Goal: Task Accomplishment & Management: Manage account settings

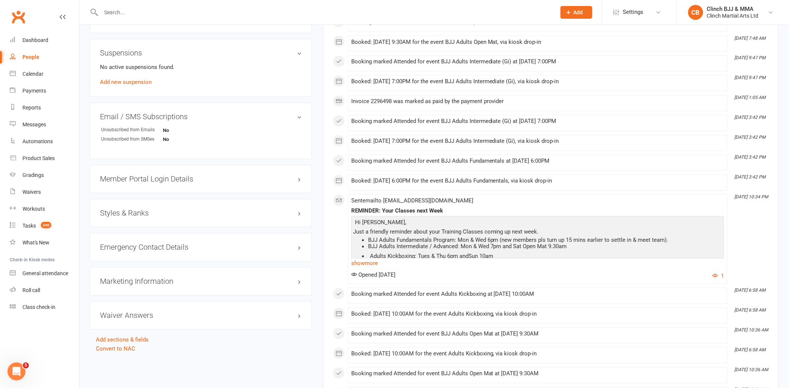
scroll to position [458, 0]
click at [43, 43] on link "Dashboard" at bounding box center [44, 40] width 69 height 17
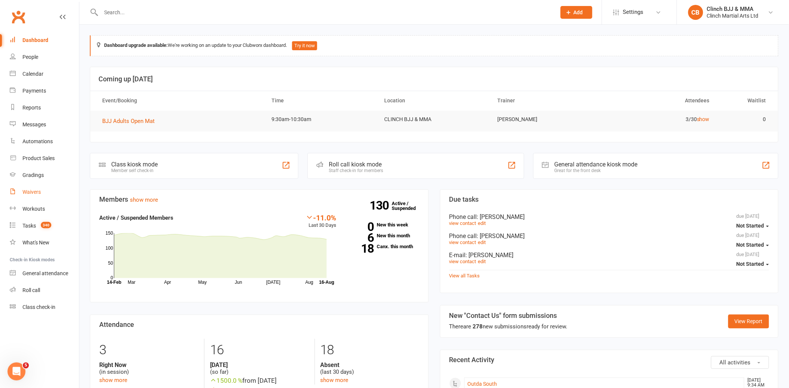
click at [38, 190] on div "Waivers" at bounding box center [31, 192] width 18 height 6
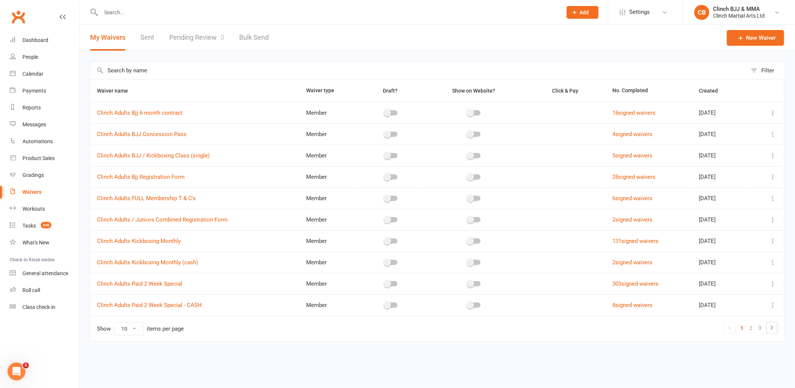
click at [197, 38] on link "Pending Review 0" at bounding box center [196, 38] width 55 height 26
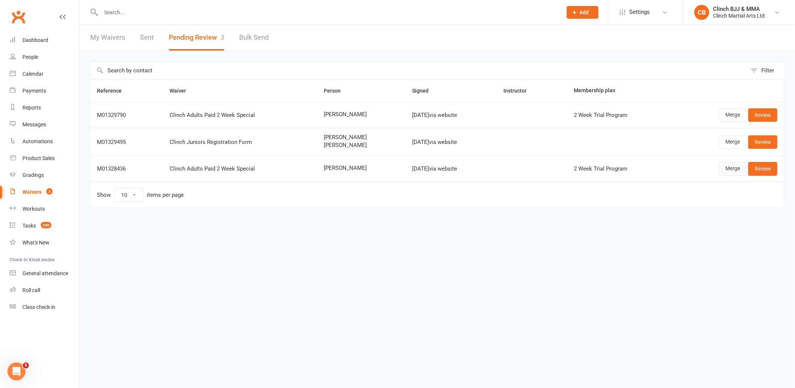
click at [734, 169] on link "Merge" at bounding box center [732, 168] width 27 height 13
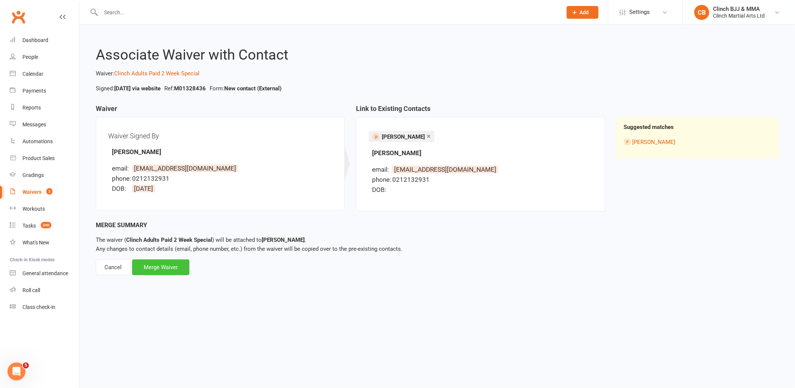
click at [158, 269] on div "Merge Waiver" at bounding box center [160, 267] width 57 height 16
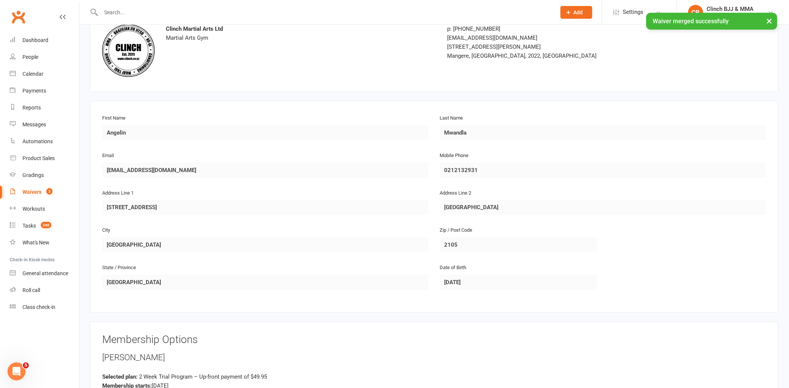
scroll to position [255, 0]
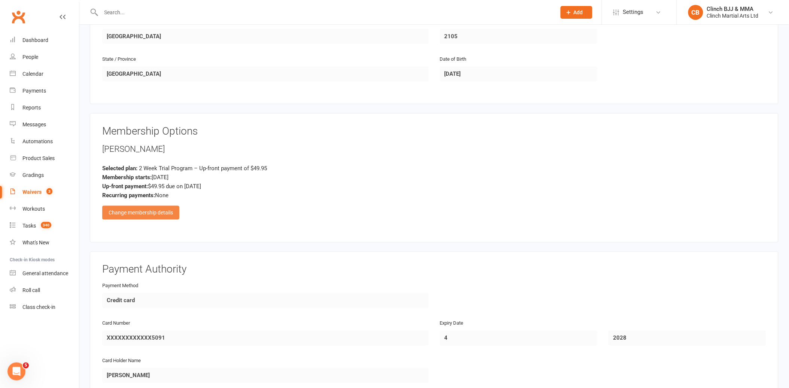
click at [155, 212] on div "Change membership details" at bounding box center [140, 212] width 77 height 13
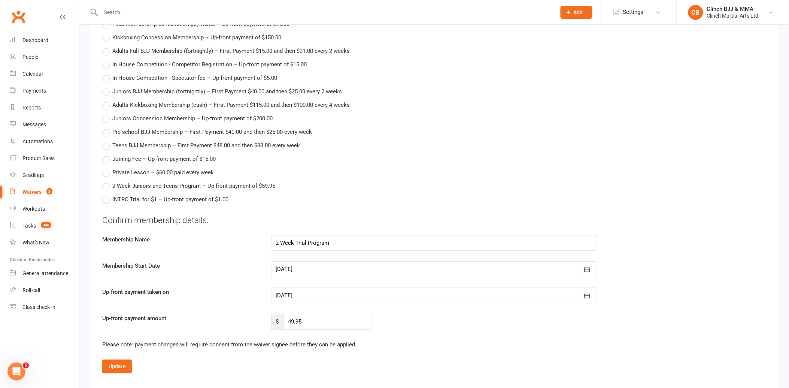
scroll to position [671, 0]
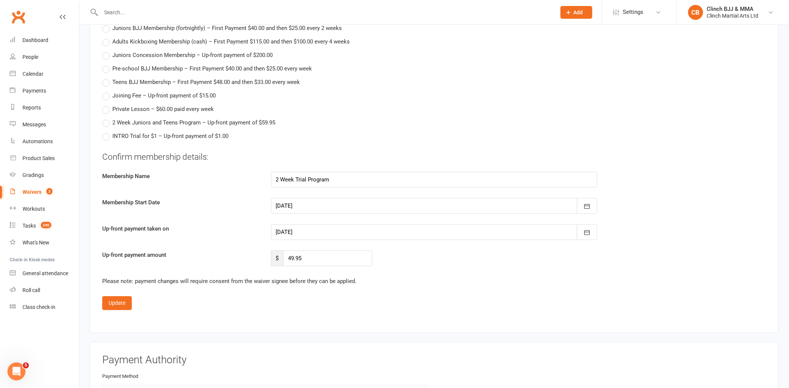
click at [300, 203] on div at bounding box center [434, 206] width 327 height 16
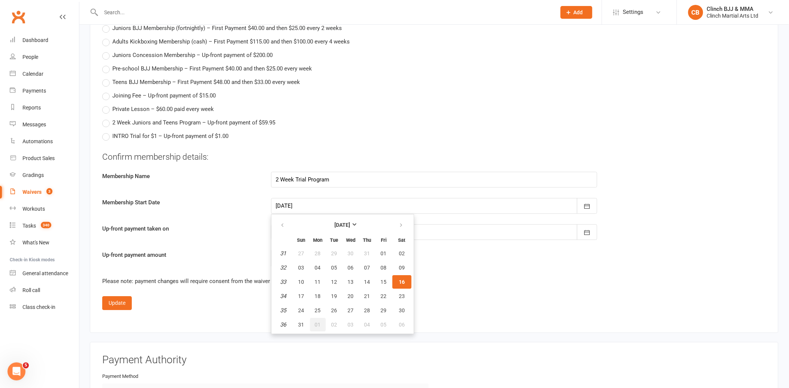
click at [318, 321] on span "01" at bounding box center [318, 324] width 6 height 6
type input "[DATE]"
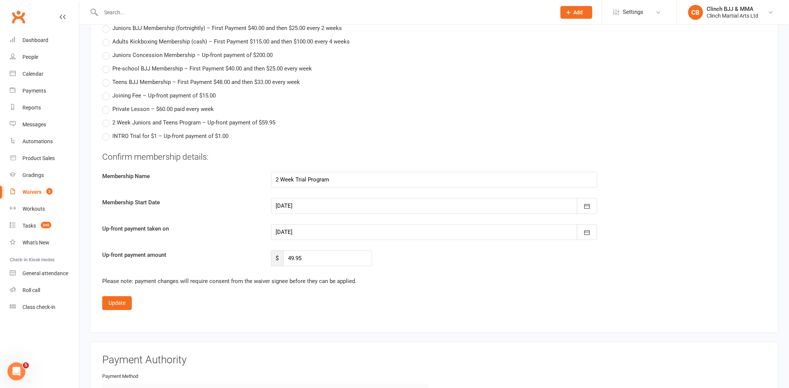
click at [318, 231] on div at bounding box center [434, 232] width 327 height 16
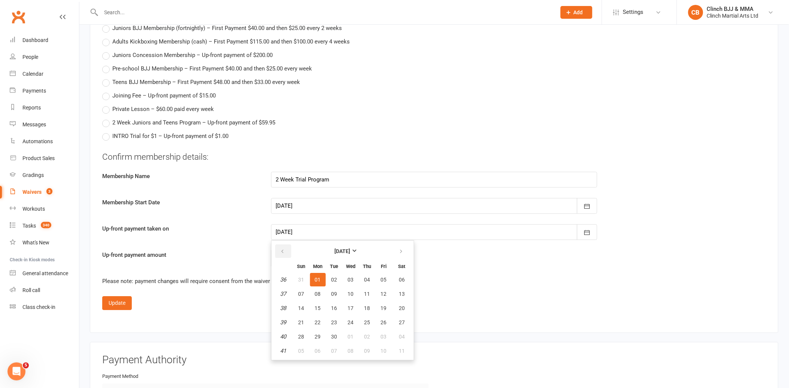
click at [281, 248] on icon "button" at bounding box center [282, 251] width 5 height 6
click at [400, 305] on span "16" at bounding box center [402, 308] width 6 height 6
type input "[DATE]"
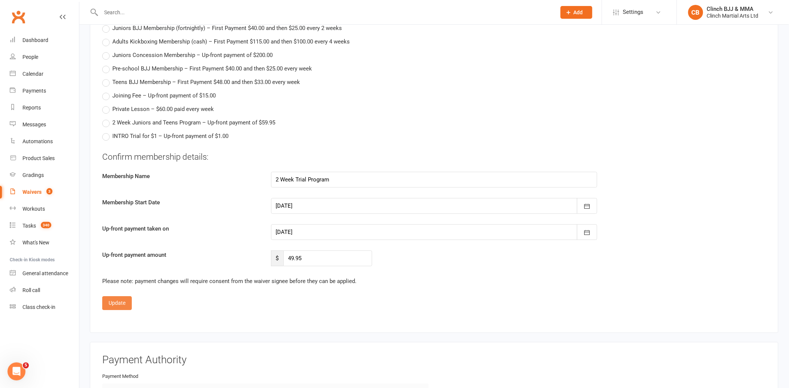
click at [115, 302] on button "Update" at bounding box center [117, 302] width 30 height 13
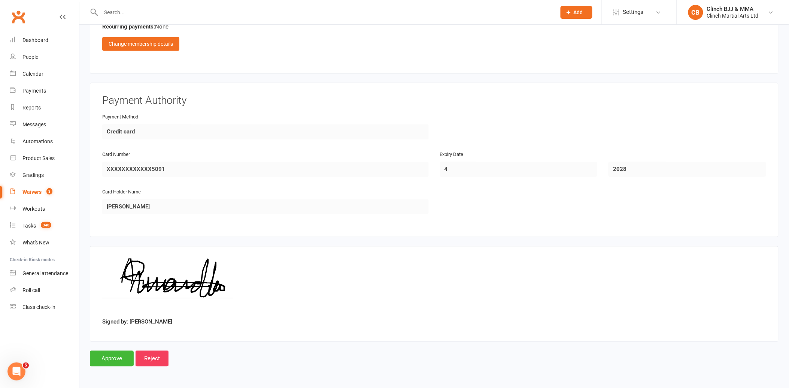
scroll to position [422, 0]
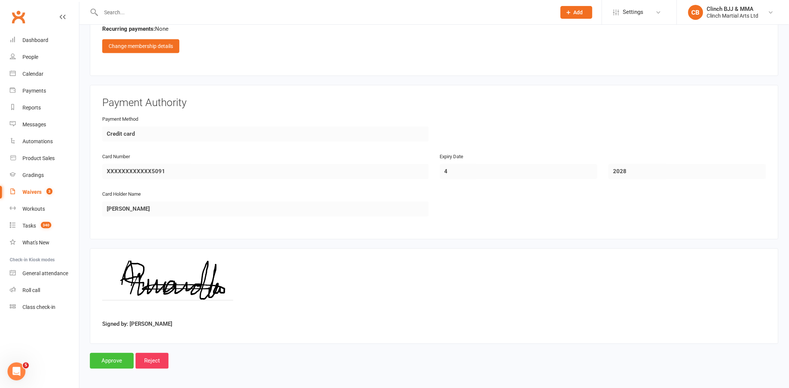
click at [102, 361] on input "Approve" at bounding box center [112, 361] width 44 height 16
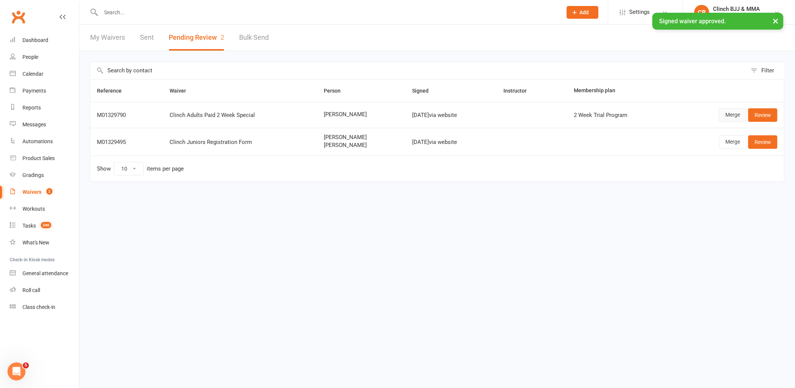
click at [731, 111] on link "Merge" at bounding box center [732, 114] width 27 height 13
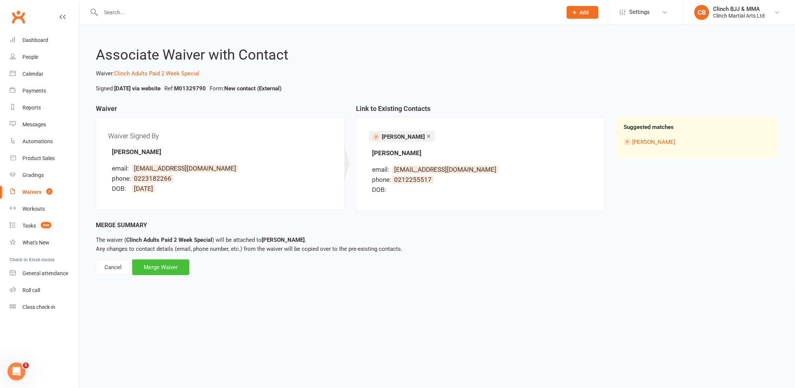
click at [171, 267] on div "Merge Waiver" at bounding box center [160, 267] width 57 height 16
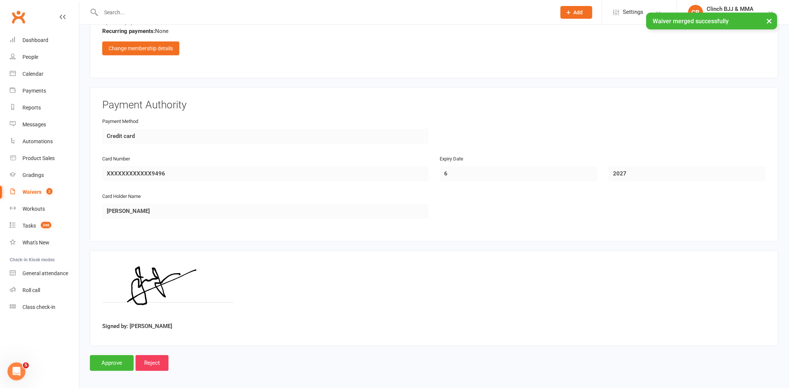
scroll to position [255, 0]
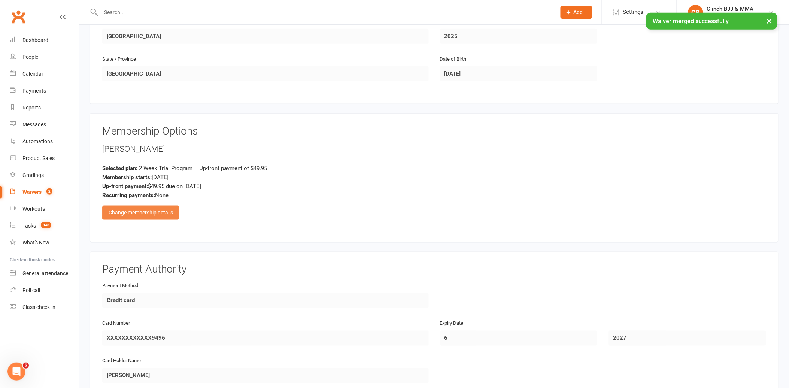
click at [160, 212] on div "Change membership details" at bounding box center [140, 212] width 77 height 13
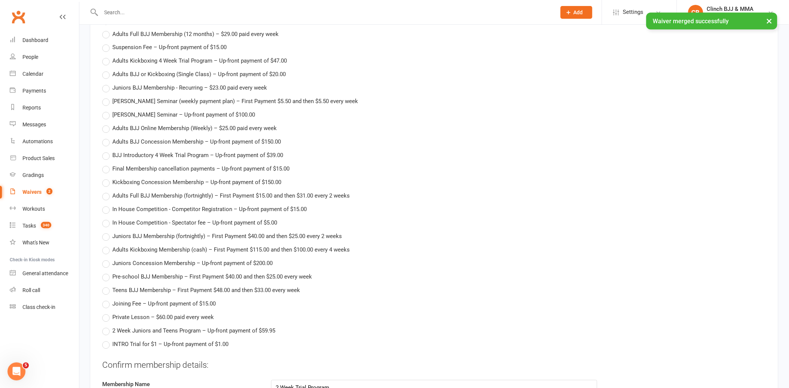
scroll to position [713, 0]
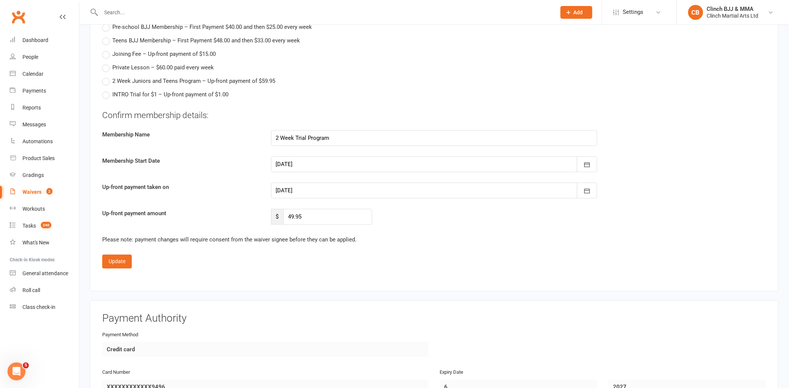
click at [298, 163] on div at bounding box center [434, 164] width 327 height 16
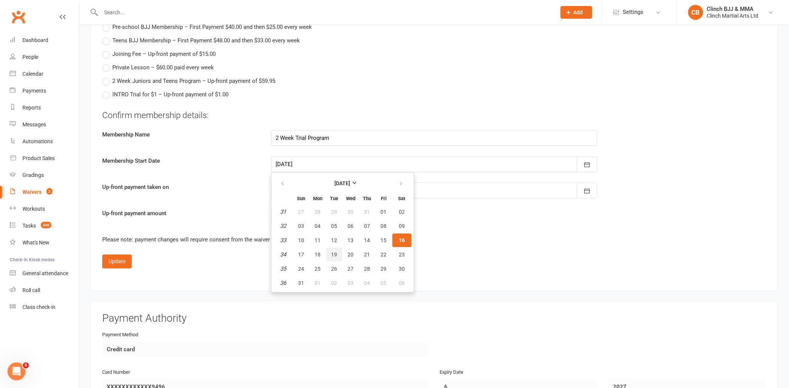
click at [332, 251] on span "19" at bounding box center [334, 254] width 6 height 6
type input "[DATE]"
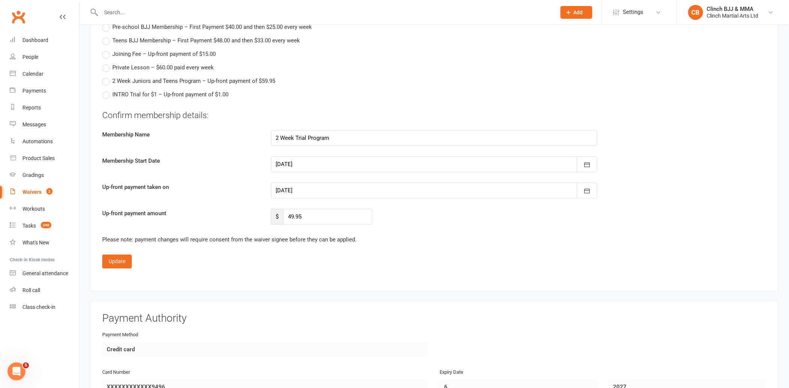
click at [323, 189] on div at bounding box center [434, 190] width 327 height 16
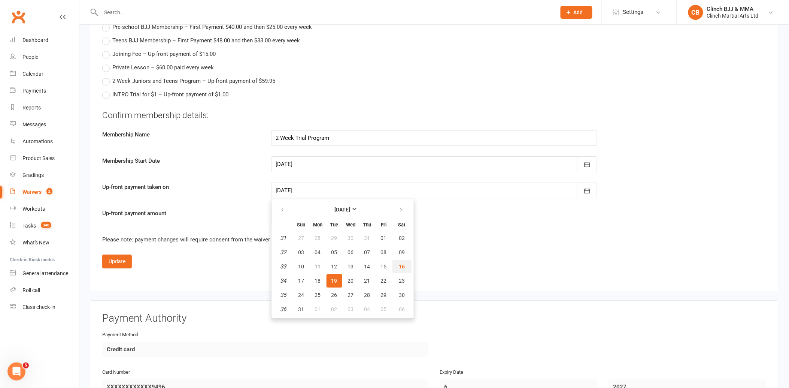
click at [401, 263] on span "16" at bounding box center [402, 266] width 6 height 6
type input "[DATE]"
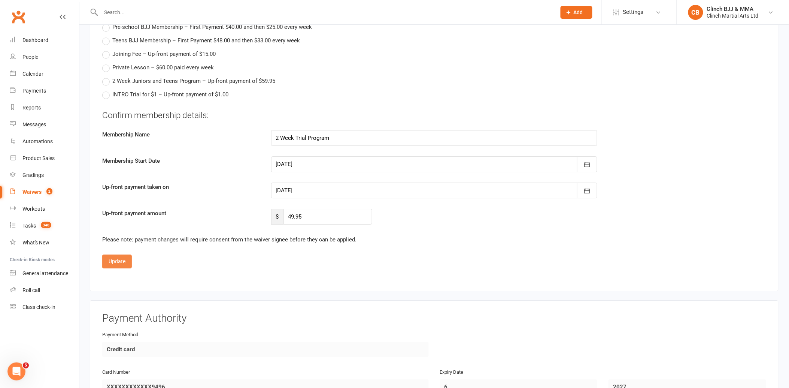
click at [122, 256] on button "Update" at bounding box center [117, 260] width 30 height 13
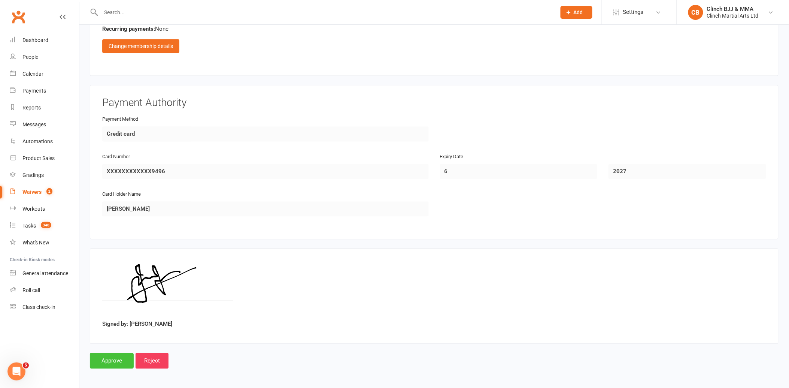
click at [124, 355] on input "Approve" at bounding box center [112, 361] width 44 height 16
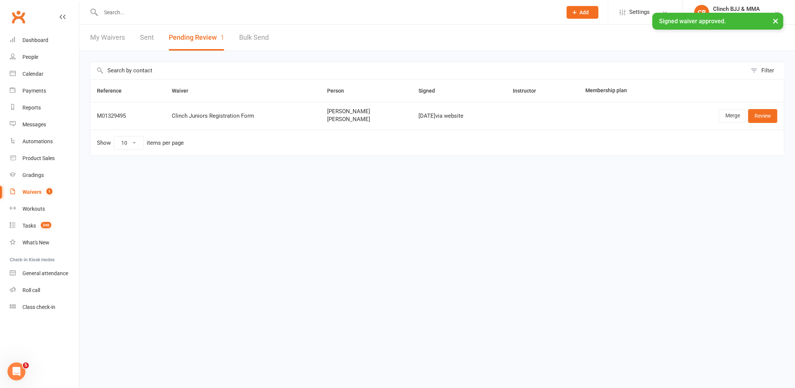
click at [273, 111] on td "Clinch Juniors Registration Form" at bounding box center [242, 116] width 155 height 28
click at [730, 111] on link "Merge" at bounding box center [732, 115] width 27 height 13
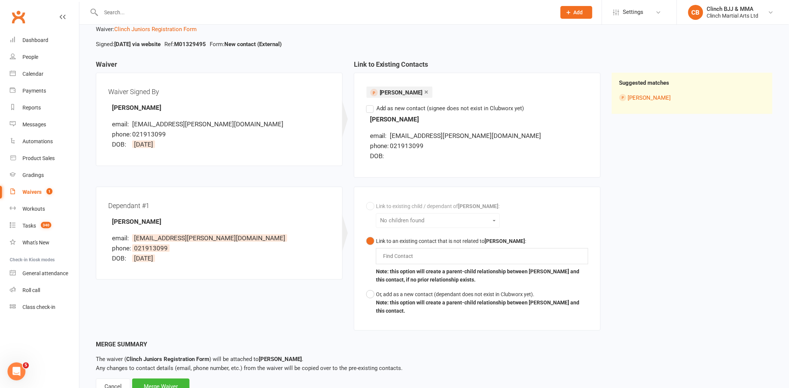
scroll to position [73, 0]
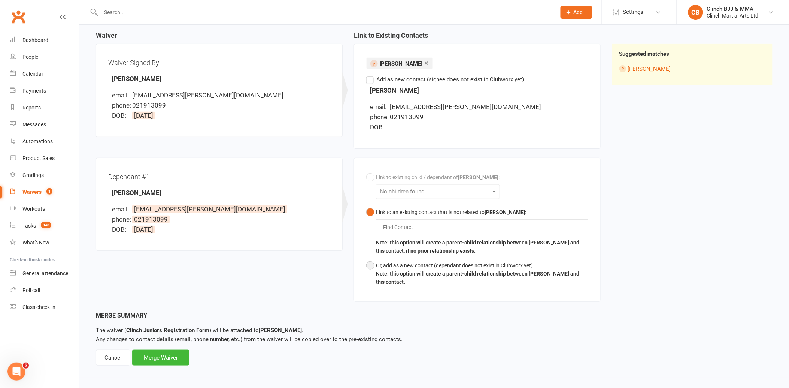
click at [376, 266] on div "Or, add as a new contact (dependant does not exist in Clubworx yet)." at bounding box center [482, 265] width 212 height 8
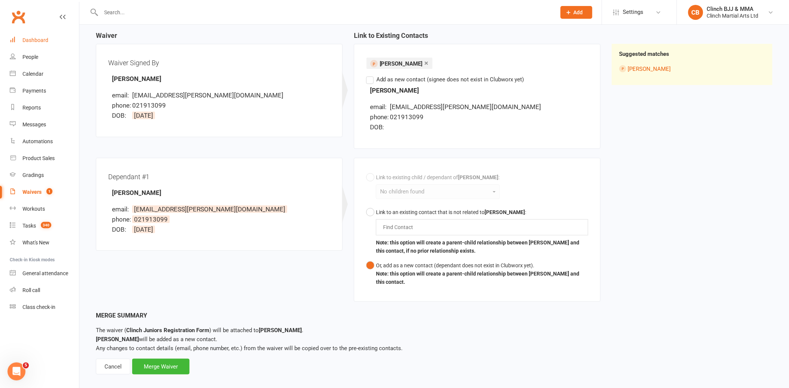
click at [45, 41] on div "Dashboard" at bounding box center [35, 40] width 26 height 6
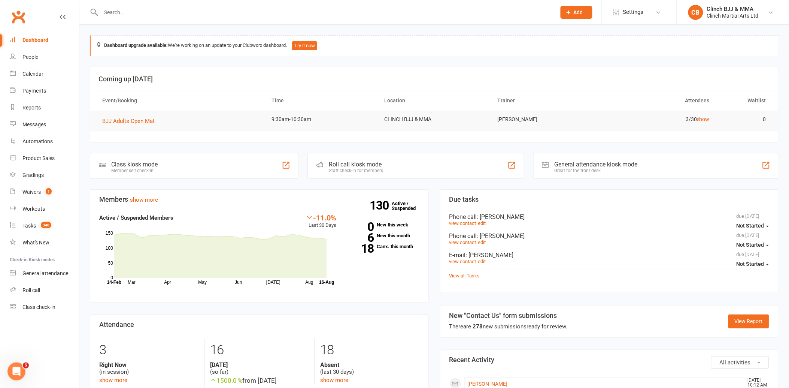
scroll to position [208, 0]
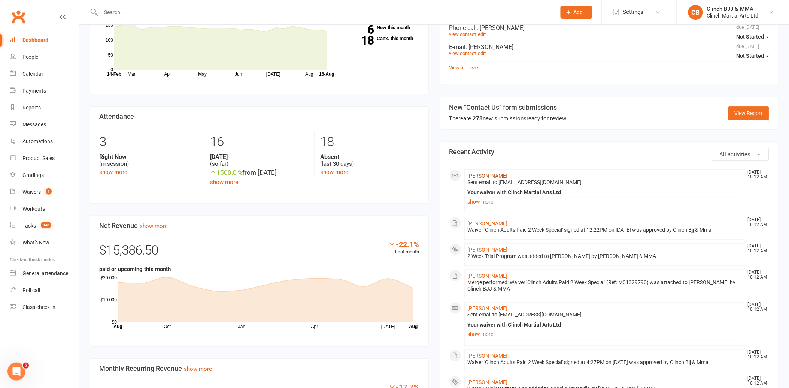
click at [484, 178] on link "[PERSON_NAME]" at bounding box center [488, 176] width 40 height 6
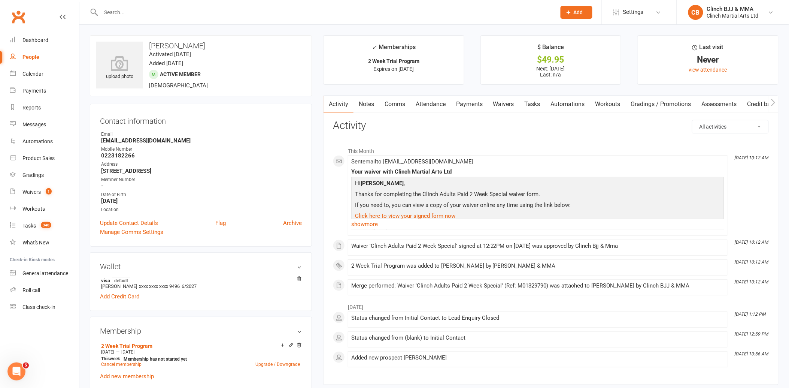
click at [429, 107] on link "Attendance" at bounding box center [430, 103] width 40 height 17
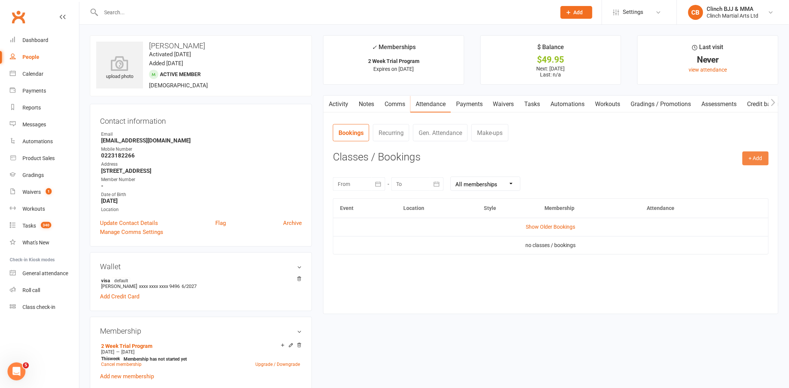
click at [759, 154] on button "+ Add" at bounding box center [755, 157] width 26 height 13
click at [729, 179] on link "Book Event" at bounding box center [731, 175] width 74 height 15
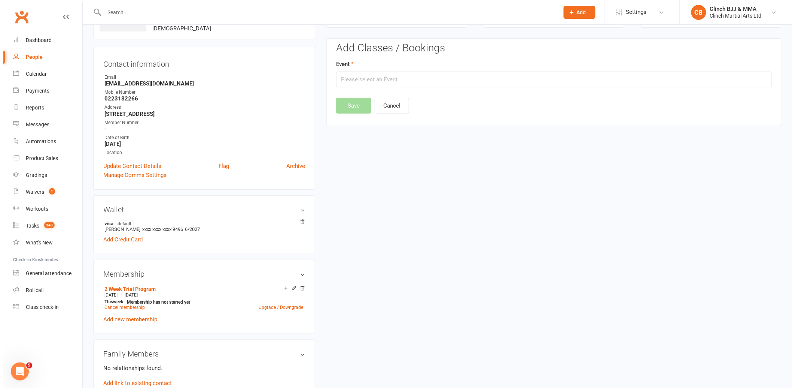
scroll to position [57, 0]
click at [453, 75] on input "text" at bounding box center [551, 79] width 436 height 16
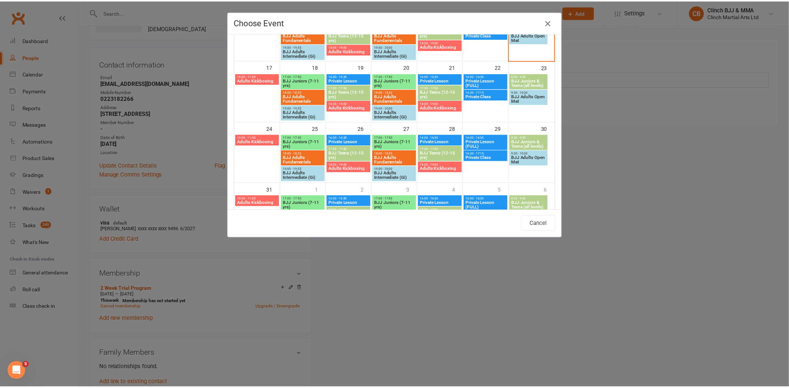
scroll to position [125, 0]
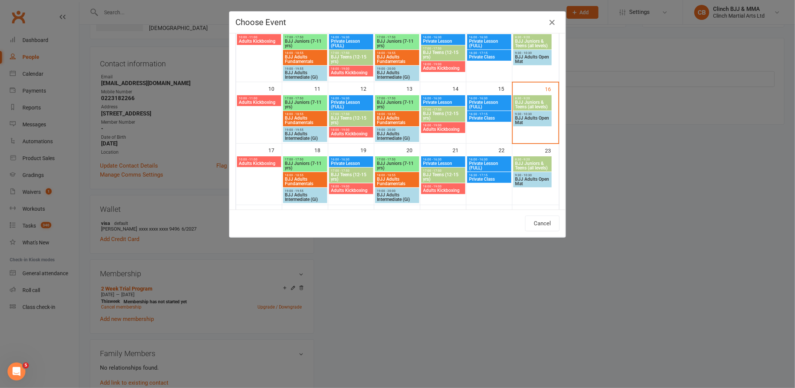
click at [343, 189] on span "Adults Kickboxing" at bounding box center [351, 190] width 41 height 4
type input "Adults Kickboxing - [DATE] 6:00:00 PM"
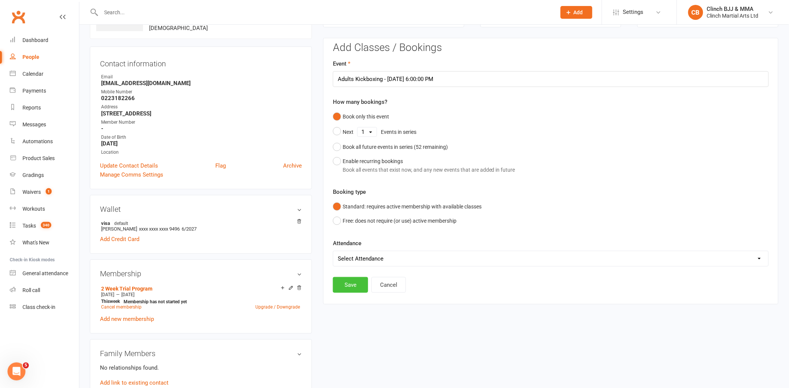
click at [353, 286] on button "Save" at bounding box center [350, 285] width 35 height 16
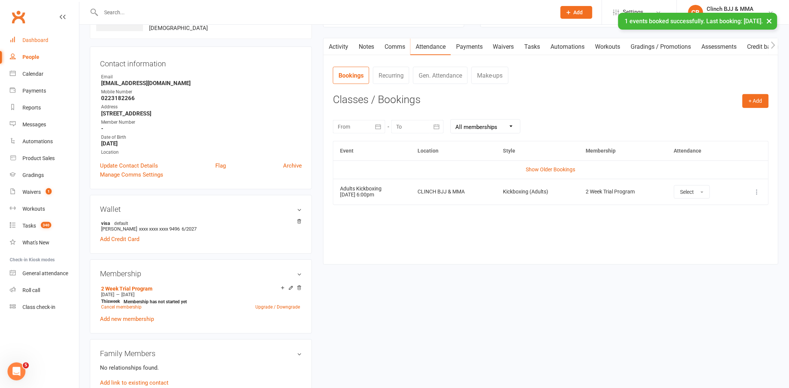
click at [34, 37] on div "Dashboard" at bounding box center [35, 40] width 26 height 6
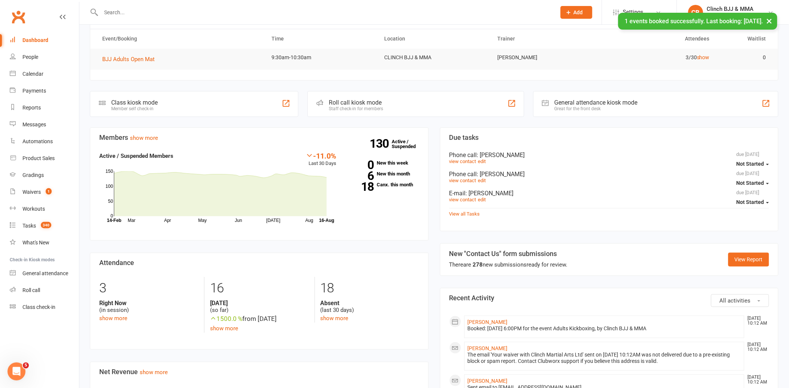
scroll to position [166, 0]
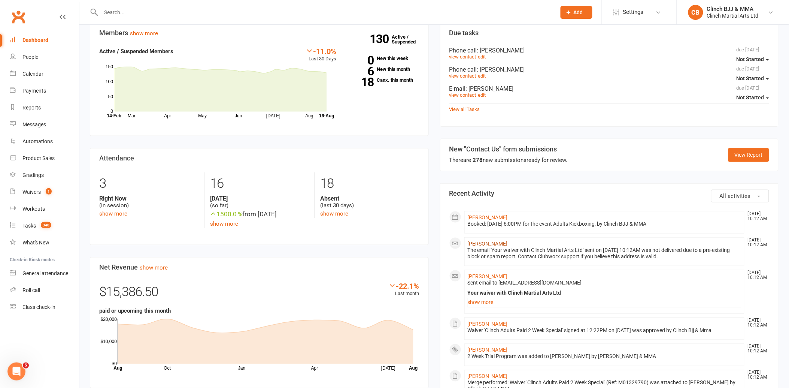
click at [481, 244] on link "[PERSON_NAME]" at bounding box center [488, 243] width 40 height 6
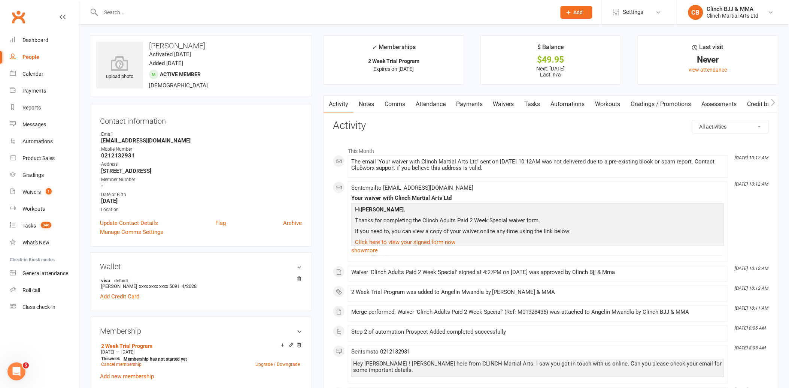
click at [428, 101] on link "Attendance" at bounding box center [430, 103] width 40 height 17
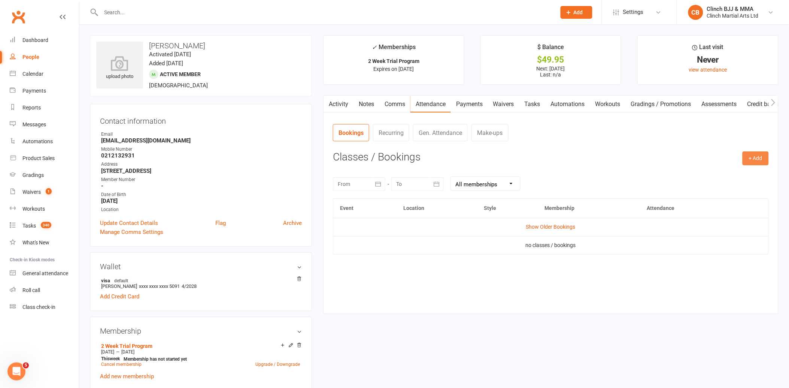
click at [758, 155] on button "+ Add" at bounding box center [755, 157] width 26 height 13
click at [726, 171] on link "Book Event" at bounding box center [731, 175] width 74 height 15
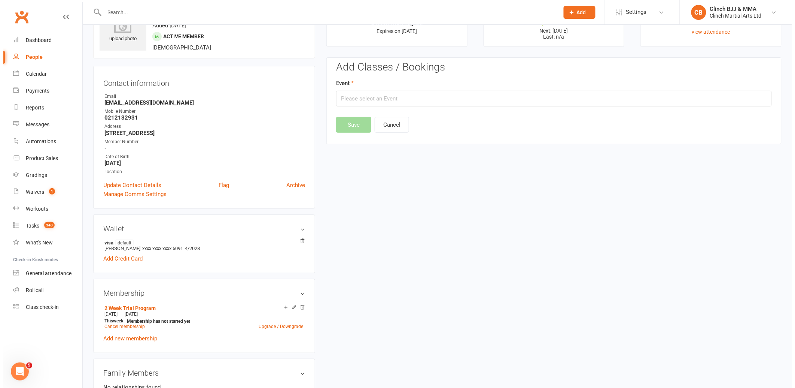
scroll to position [57, 0]
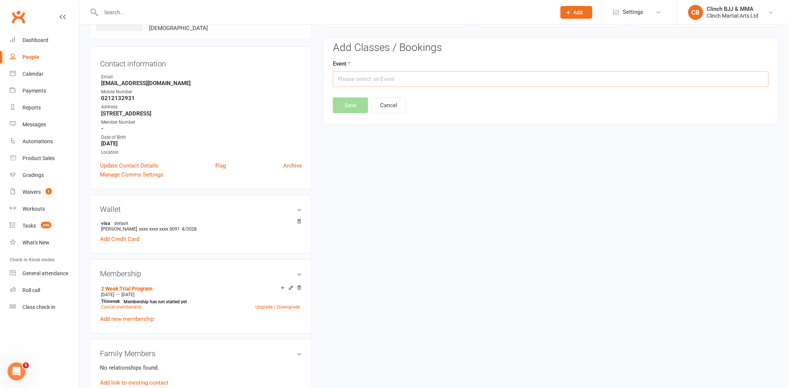
click at [444, 79] on input "text" at bounding box center [551, 79] width 436 height 16
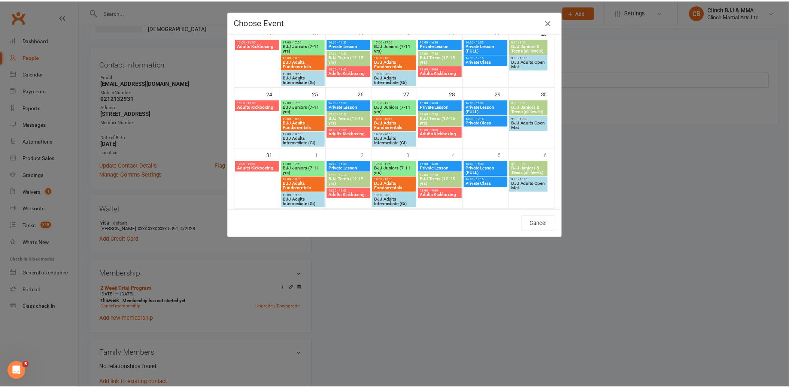
scroll to position [248, 0]
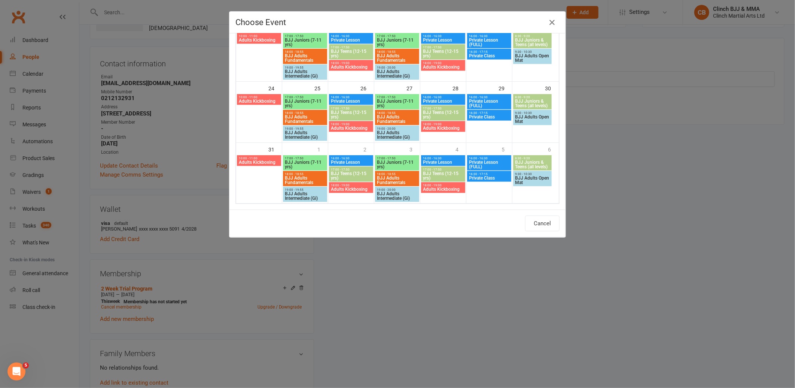
click at [298, 176] on span "BJJ Adults Fundamentals" at bounding box center [305, 180] width 41 height 9
type input "BJJ Adults Fundamentals - [DATE] 6:00:00 PM"
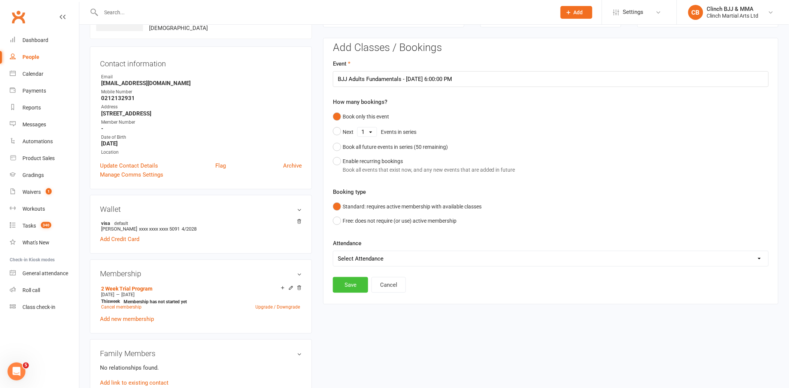
click at [350, 278] on button "Save" at bounding box center [350, 285] width 35 height 16
